Goal: Find contact information: Find contact information

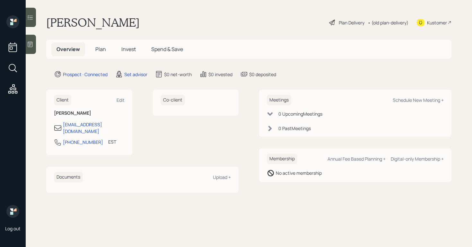
click at [30, 49] on div at bounding box center [31, 44] width 10 height 19
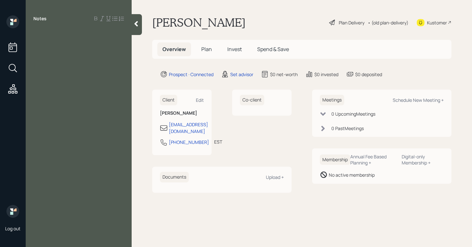
click at [137, 22] on icon at bounding box center [136, 23] width 4 height 5
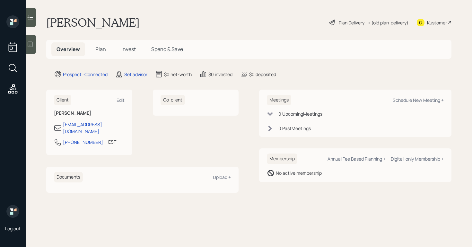
drag, startPoint x: 290, startPoint y: 139, endPoint x: 325, endPoint y: 181, distance: 55.1
click at [314, 168] on div "Meetings Schedule New Meeting + 0 Upcoming Meeting s 0 Past Meeting s Membershi…" at bounding box center [355, 136] width 192 height 92
drag, startPoint x: 63, startPoint y: 137, endPoint x: 94, endPoint y: 139, distance: 31.9
click at [94, 139] on div "904-560-1018 EST Currently 9:20 AM" at bounding box center [89, 144] width 71 height 12
click at [99, 146] on div "Client Edit Dave Morton jvilledave@gmail.com 904-560-1018 EST Currently 9:20 AM" at bounding box center [89, 122] width 86 height 65
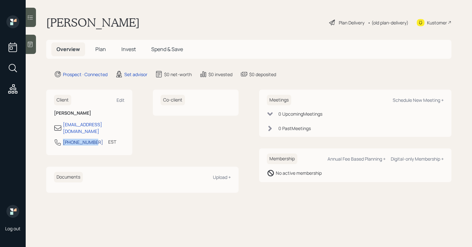
drag, startPoint x: 63, startPoint y: 137, endPoint x: 92, endPoint y: 137, distance: 28.9
click at [92, 139] on div "904-560-1018" at bounding box center [83, 142] width 40 height 7
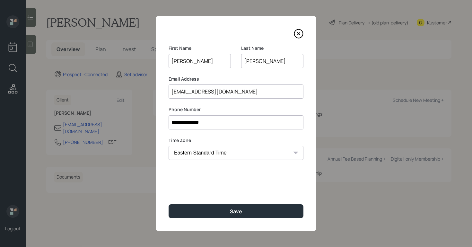
drag, startPoint x: 219, startPoint y: 121, endPoint x: 166, endPoint y: 119, distance: 52.4
click at [166, 119] on div "**********" at bounding box center [236, 123] width 160 height 215
click at [301, 34] on icon at bounding box center [299, 34] width 10 height 10
